Goal: Find specific page/section: Find specific page/section

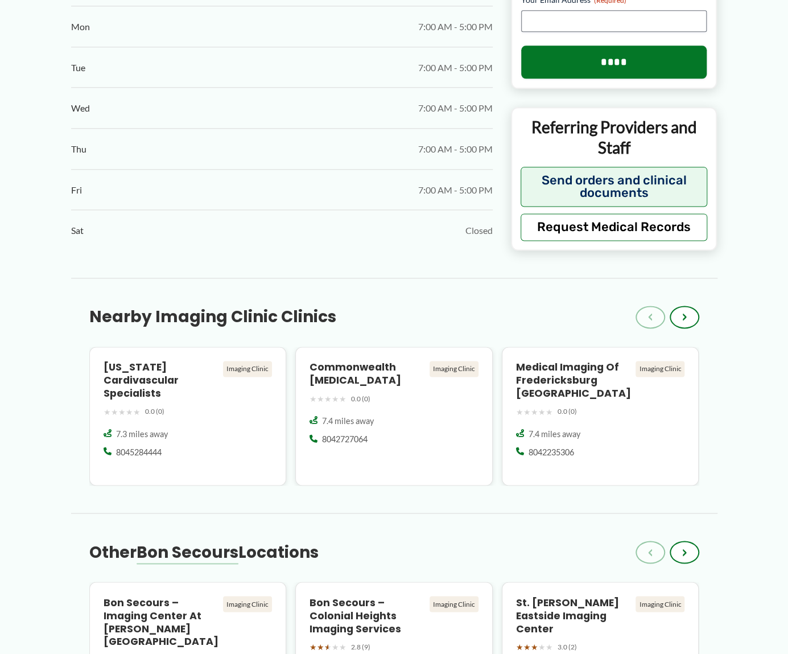
scroll to position [853, 0]
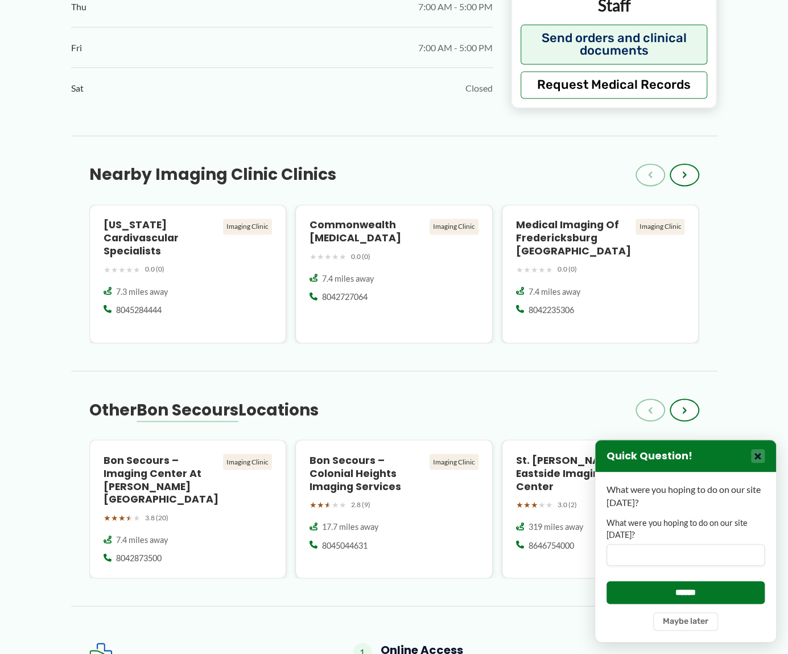
click at [755, 457] on button "×" at bounding box center [758, 456] width 14 height 14
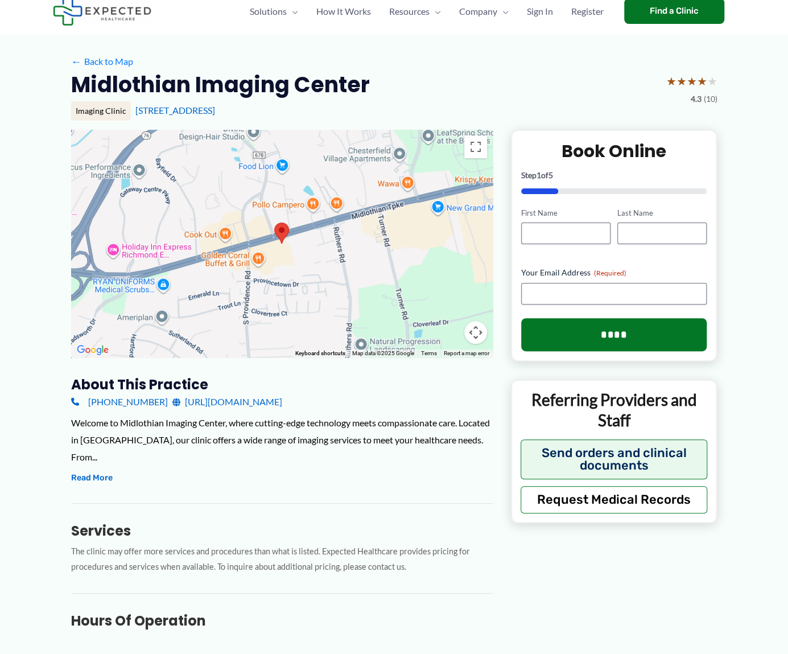
scroll to position [0, 0]
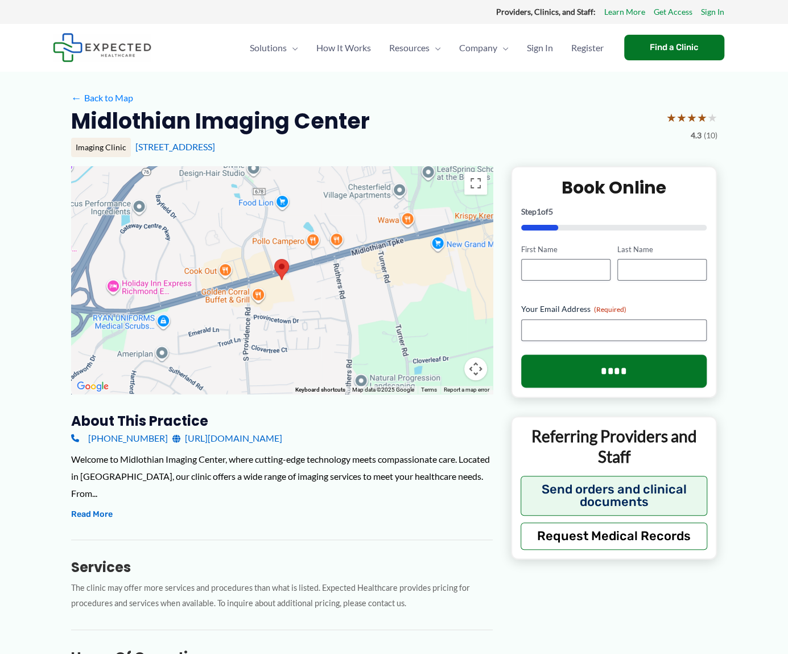
click at [274, 435] on link "[URL][DOMAIN_NAME]" at bounding box center [227, 437] width 110 height 17
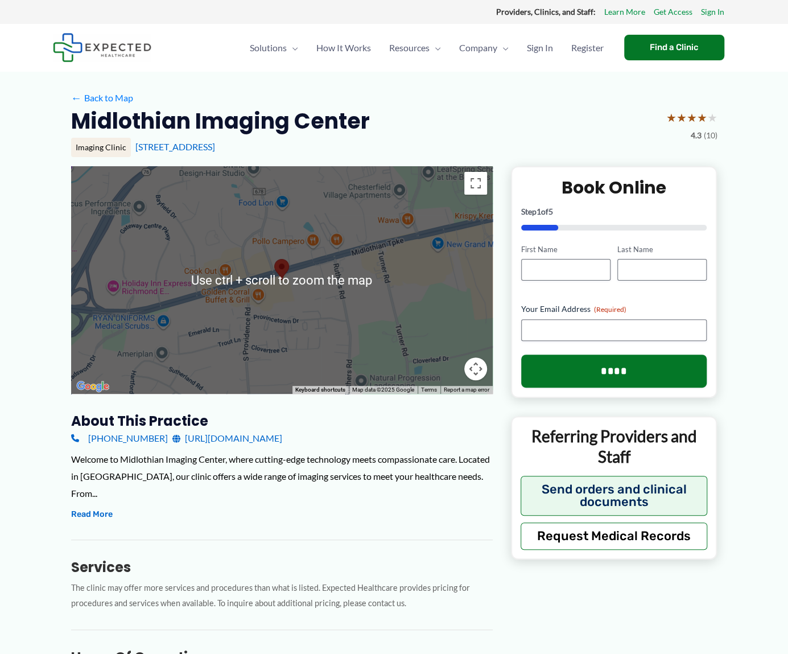
click at [453, 97] on div "← Back to Map" at bounding box center [394, 98] width 646 height 18
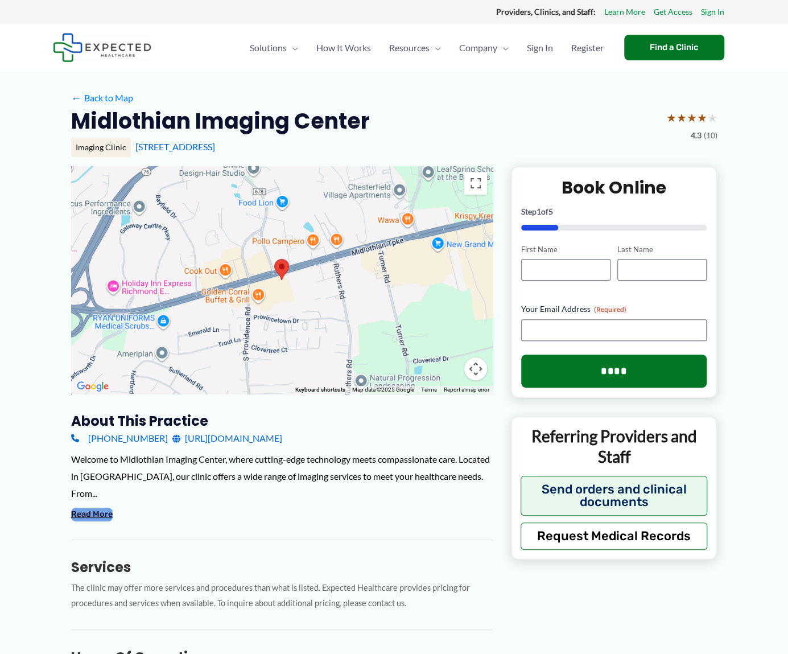
click at [81, 512] on button "Read More" at bounding box center [92, 514] width 42 height 14
